Goal: Task Accomplishment & Management: Use online tool/utility

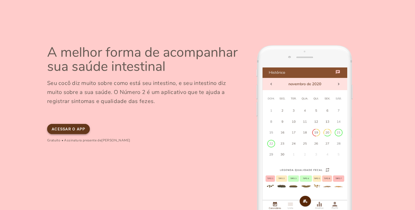
click at [0, 0] on slot "Acessar o app" at bounding box center [0, 0] width 0 height 0
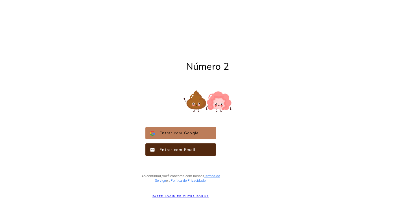
click at [199, 134] on button "Entrar com Google Google" at bounding box center [181, 133] width 71 height 12
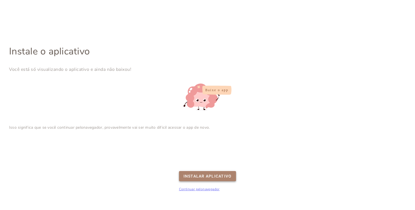
click at [0, 0] on slot "Instalar Aplicativo" at bounding box center [0, 0] width 0 height 0
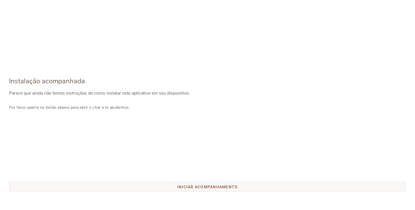
click at [0, 0] on slot "Iniciar acompanhamento" at bounding box center [0, 0] width 0 height 0
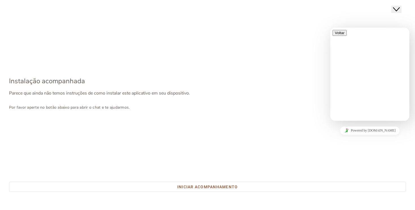
scroll to position [86, 0]
